Goal: Information Seeking & Learning: Find contact information

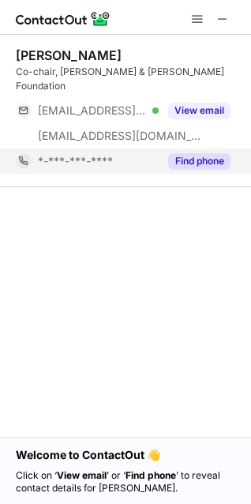
click at [181, 153] on button "Find phone" at bounding box center [199, 161] width 62 height 16
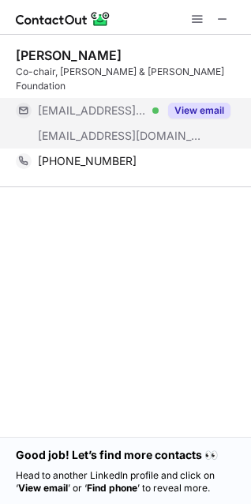
click at [208, 103] on button "View email" at bounding box center [199, 111] width 62 height 16
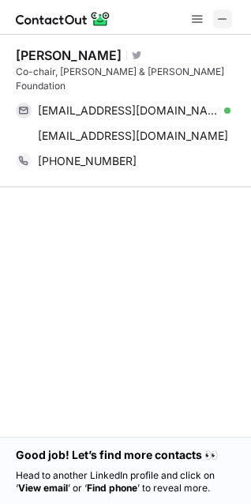
click at [226, 21] on span at bounding box center [222, 19] width 13 height 13
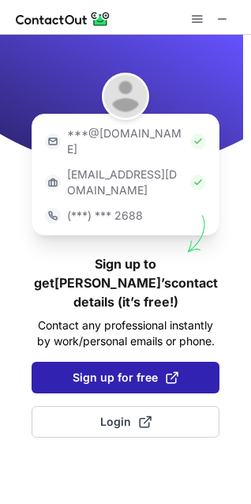
click at [151, 369] on span "Sign up for free" at bounding box center [126, 377] width 106 height 16
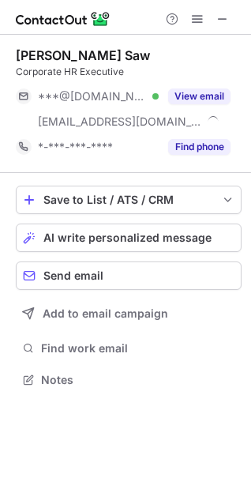
scroll to position [368, 251]
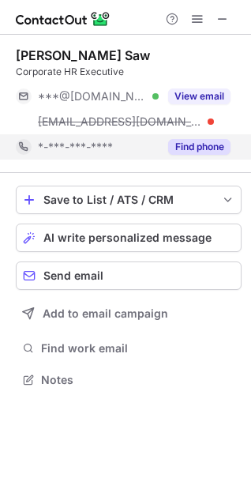
click at [204, 148] on button "Find phone" at bounding box center [199, 147] width 62 height 16
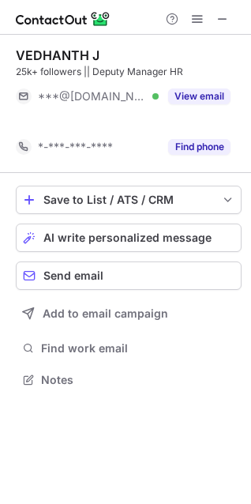
scroll to position [343, 251]
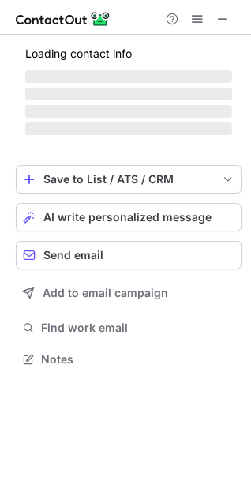
scroll to position [368, 251]
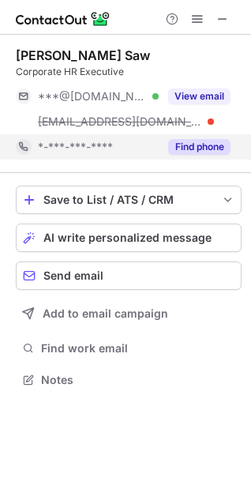
click at [186, 144] on button "Find phone" at bounding box center [199, 147] width 62 height 16
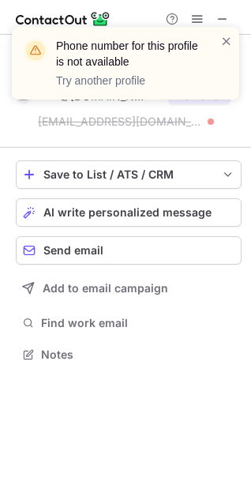
scroll to position [343, 251]
click at [231, 21] on div "Phone number for this profile is not available Try another profile" at bounding box center [125, 69] width 253 height 117
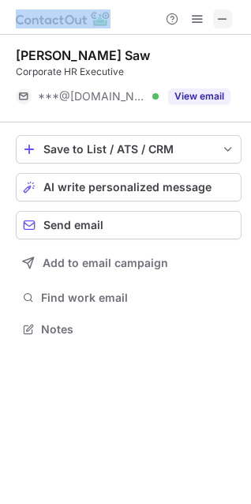
click at [227, 24] on span at bounding box center [222, 19] width 13 height 13
